Goal: Navigation & Orientation: Go to known website

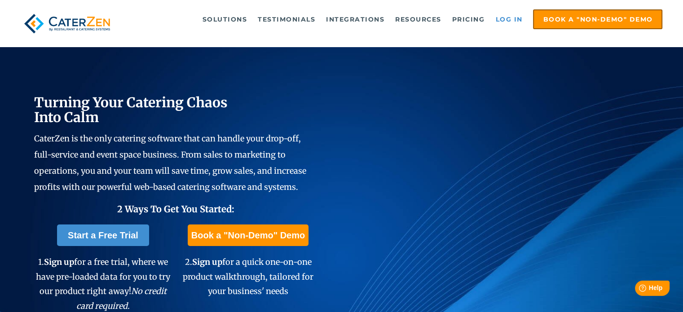
click at [501, 19] on link "Log in" at bounding box center [509, 19] width 36 height 18
click at [516, 18] on link "Log in" at bounding box center [509, 19] width 36 height 18
click at [504, 23] on link "Log in" at bounding box center [509, 19] width 36 height 18
